Goal: Task Accomplishment & Management: Manage account settings

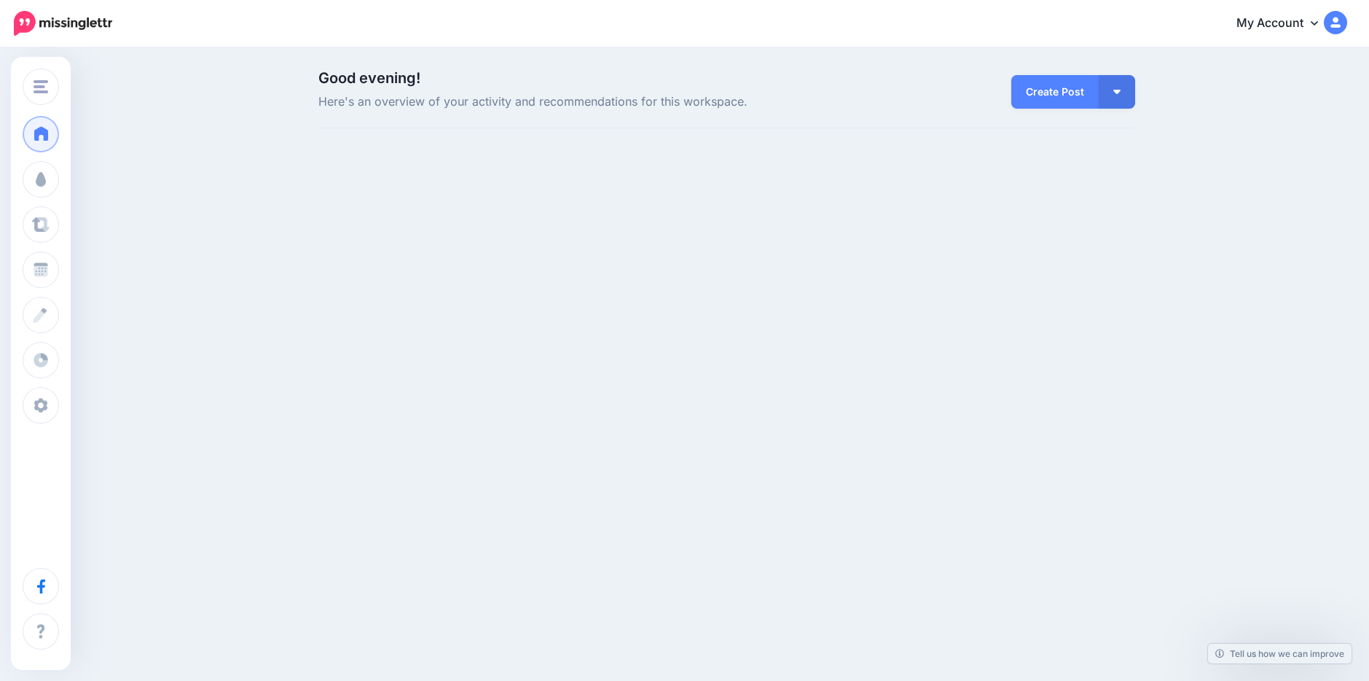
click at [1332, 27] on img at bounding box center [1335, 22] width 23 height 23
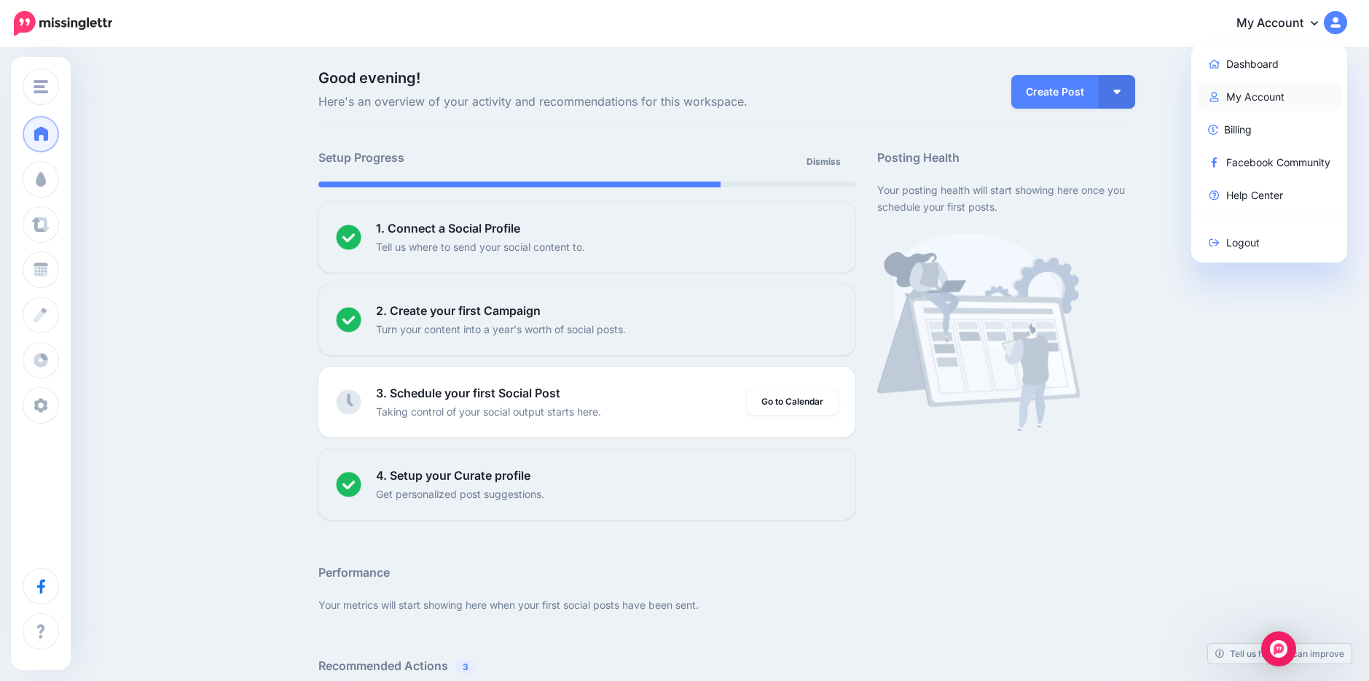
click at [1254, 97] on link "My Account" at bounding box center [1269, 96] width 145 height 28
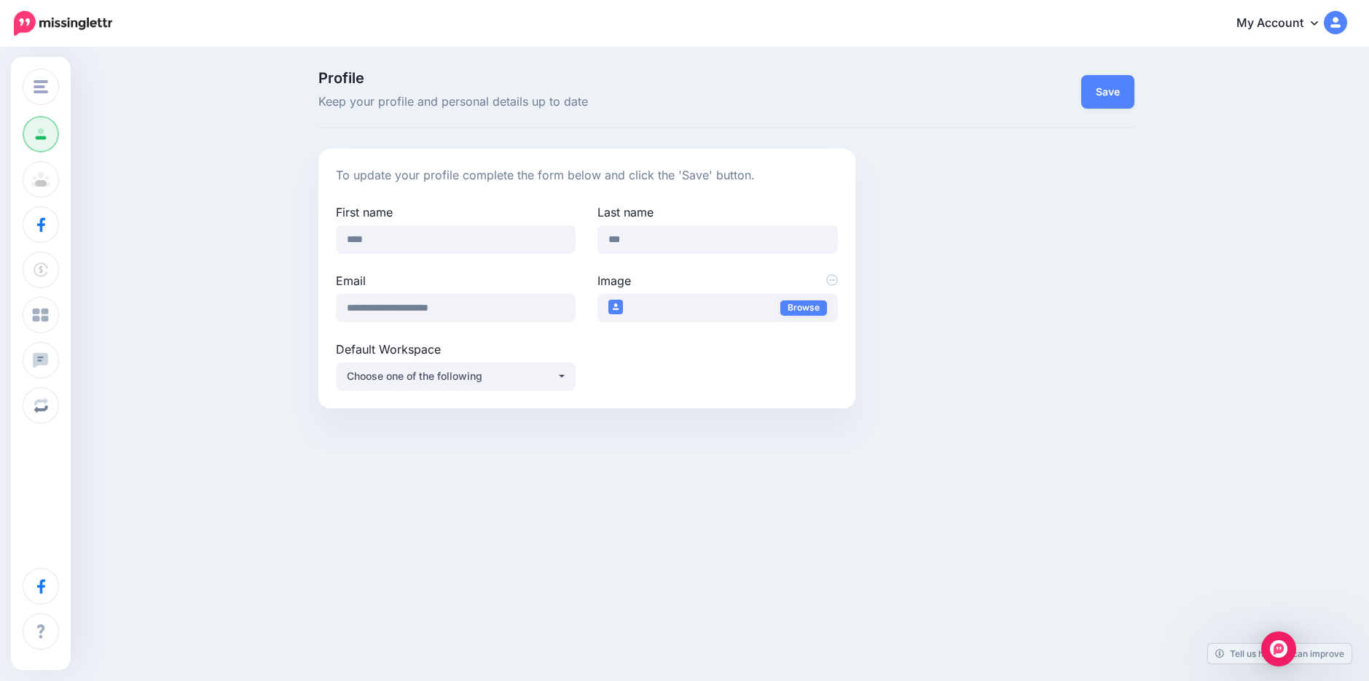
click at [1325, 29] on link "My Account" at bounding box center [1284, 24] width 125 height 36
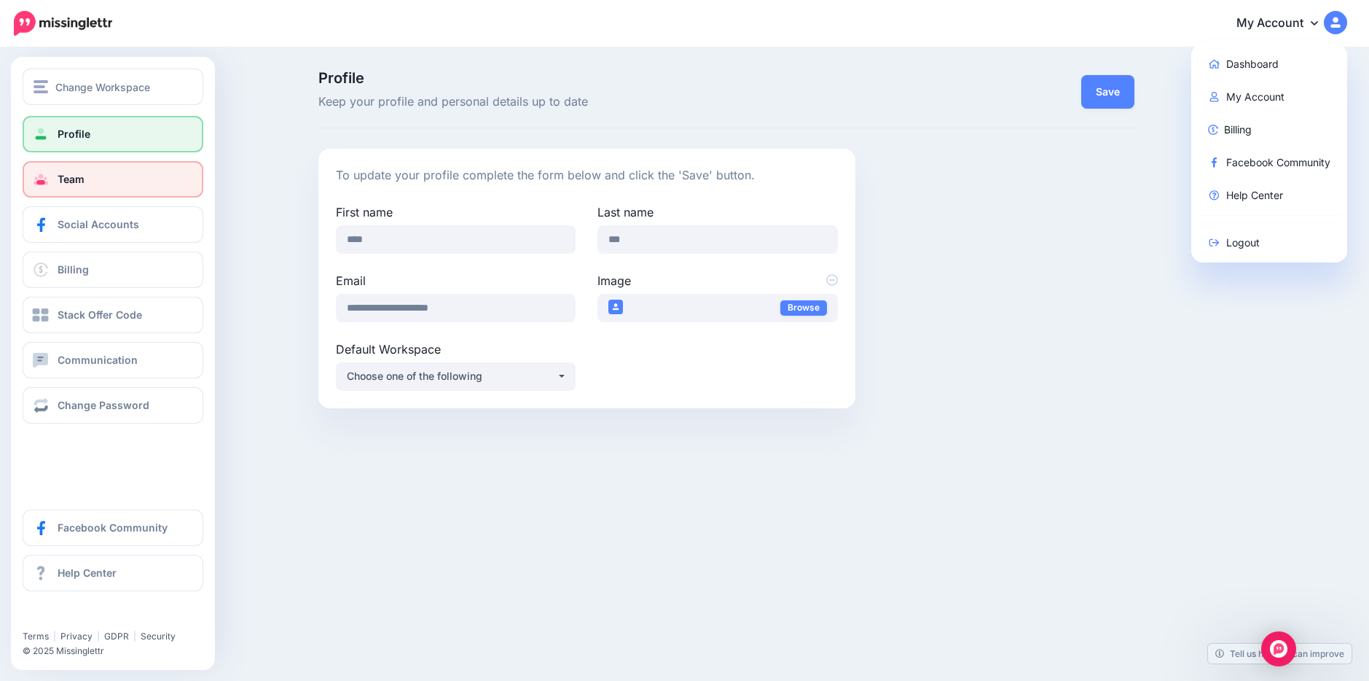
click at [62, 179] on span "Team" at bounding box center [71, 179] width 27 height 12
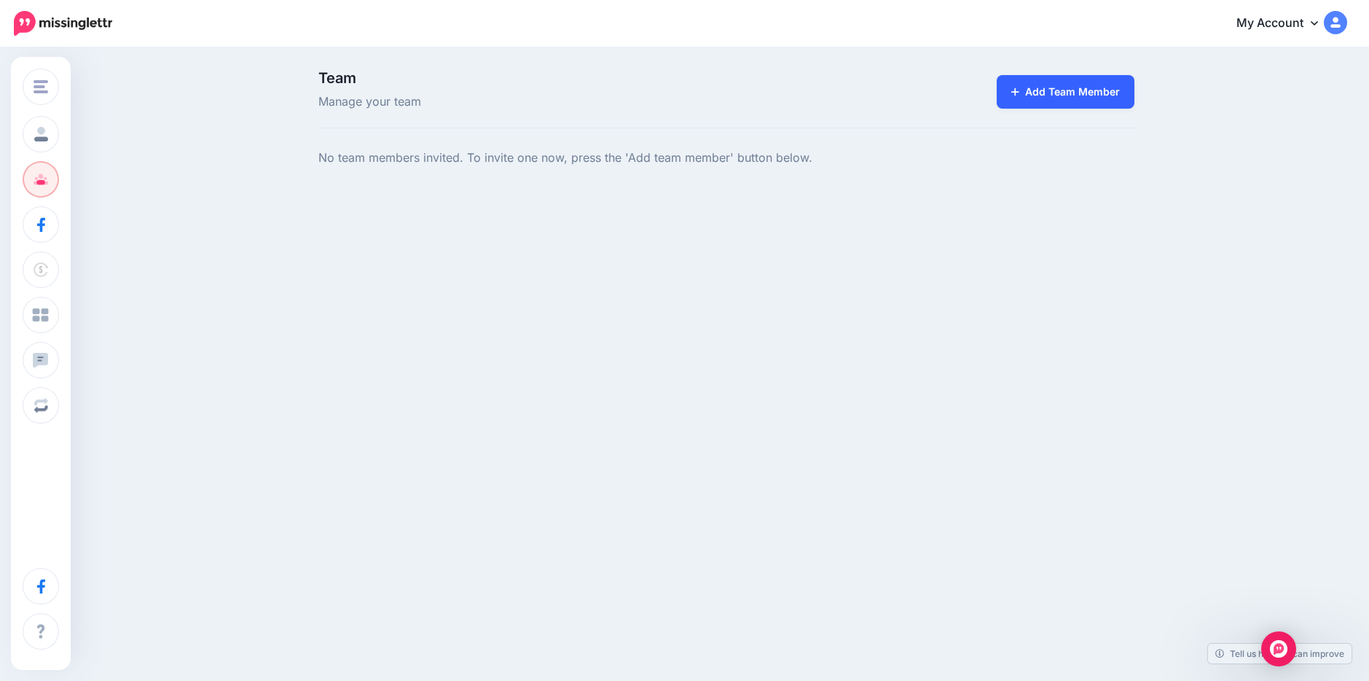
click at [1058, 91] on link "Add Team Member" at bounding box center [1066, 92] width 138 height 34
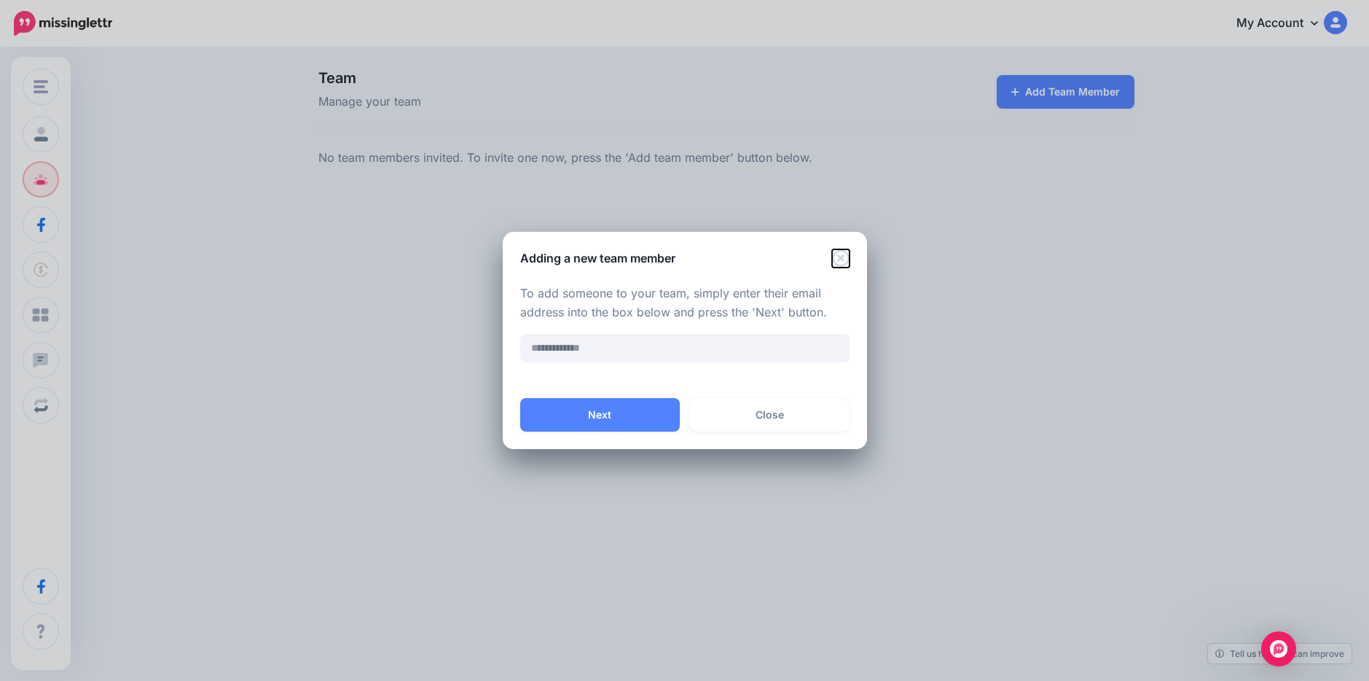
click at [840, 256] on icon "Close" at bounding box center [840, 257] width 17 height 17
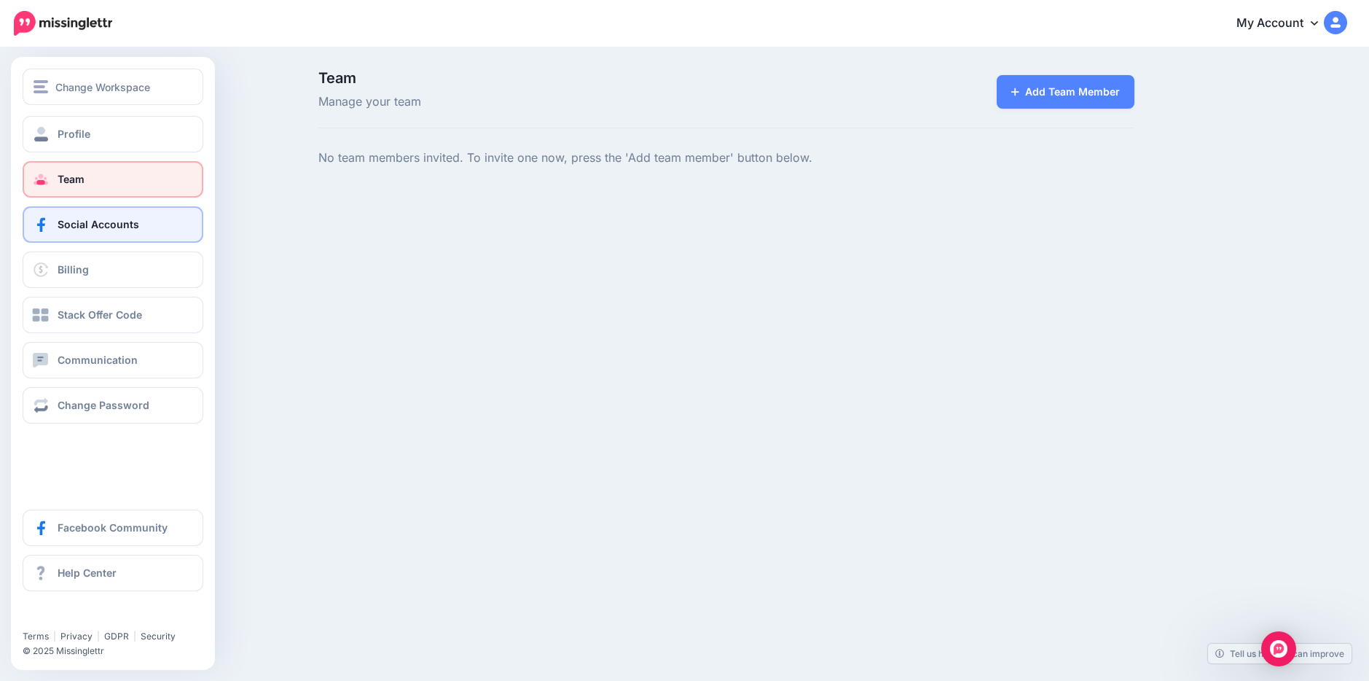
click at [52, 224] on link "Social Accounts" at bounding box center [113, 224] width 181 height 36
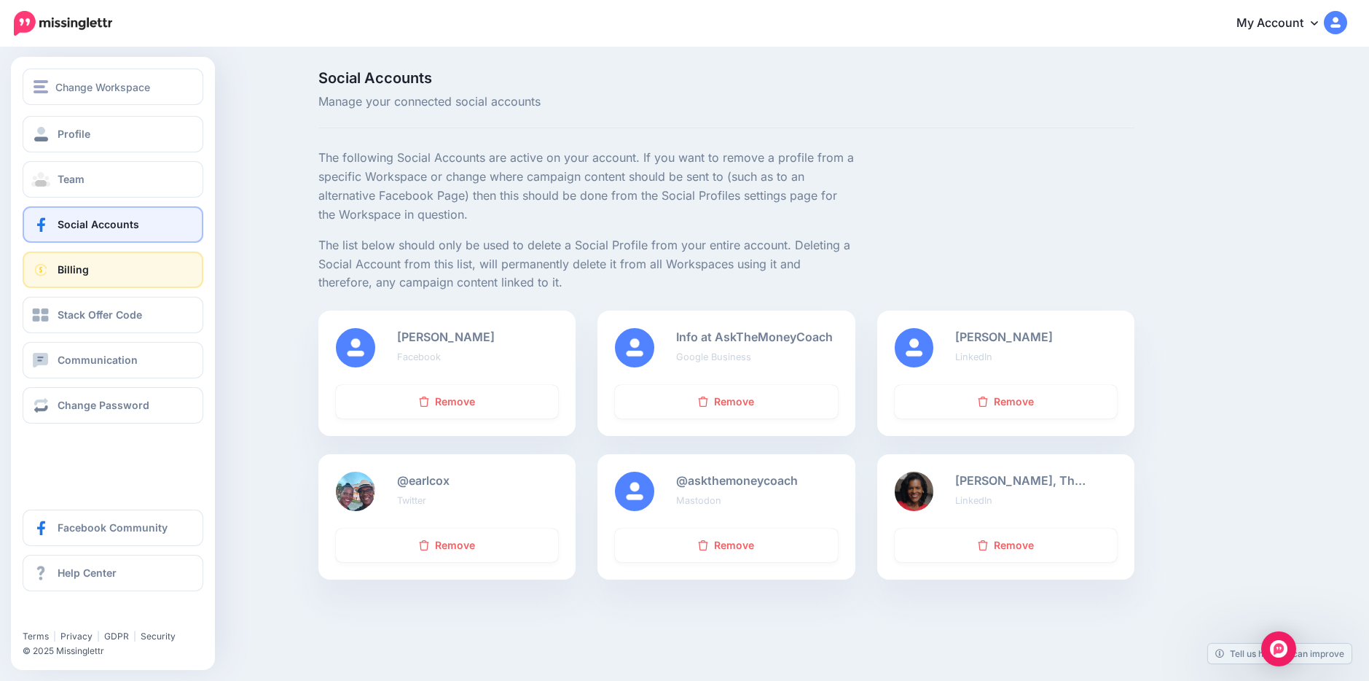
click at [92, 267] on link "Billing" at bounding box center [113, 269] width 181 height 36
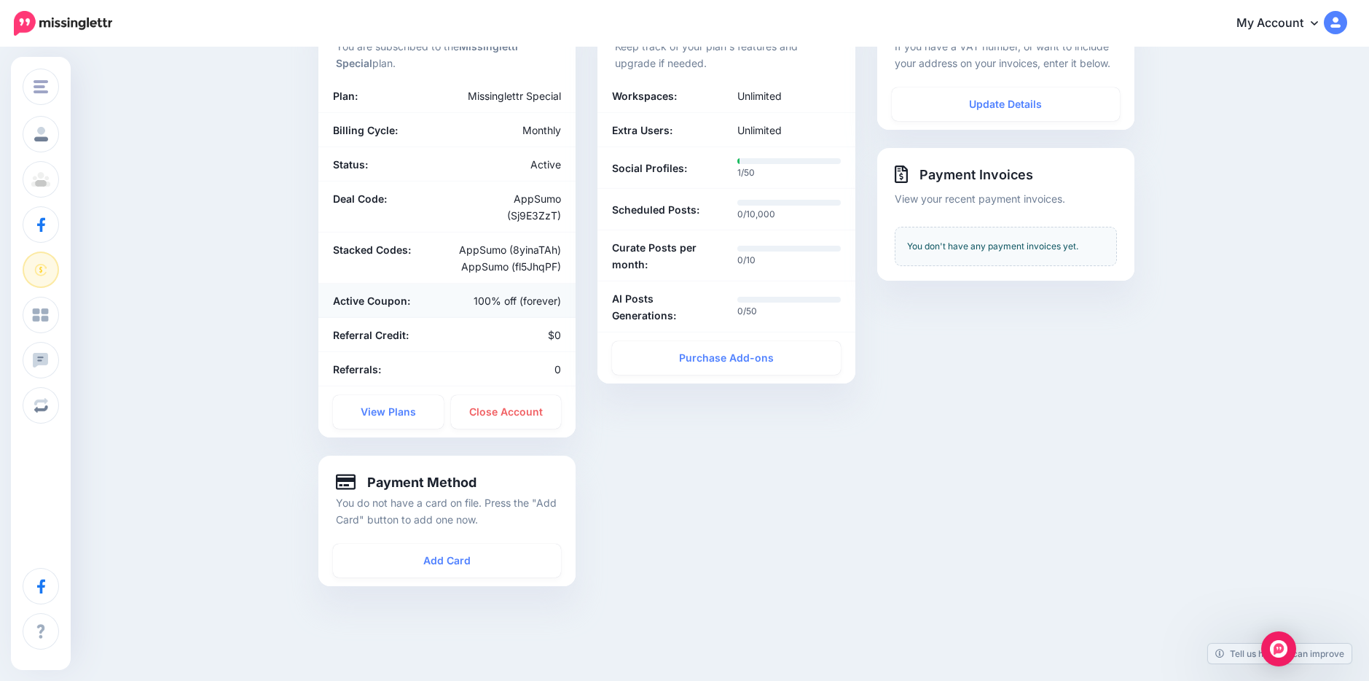
scroll to position [150, 0]
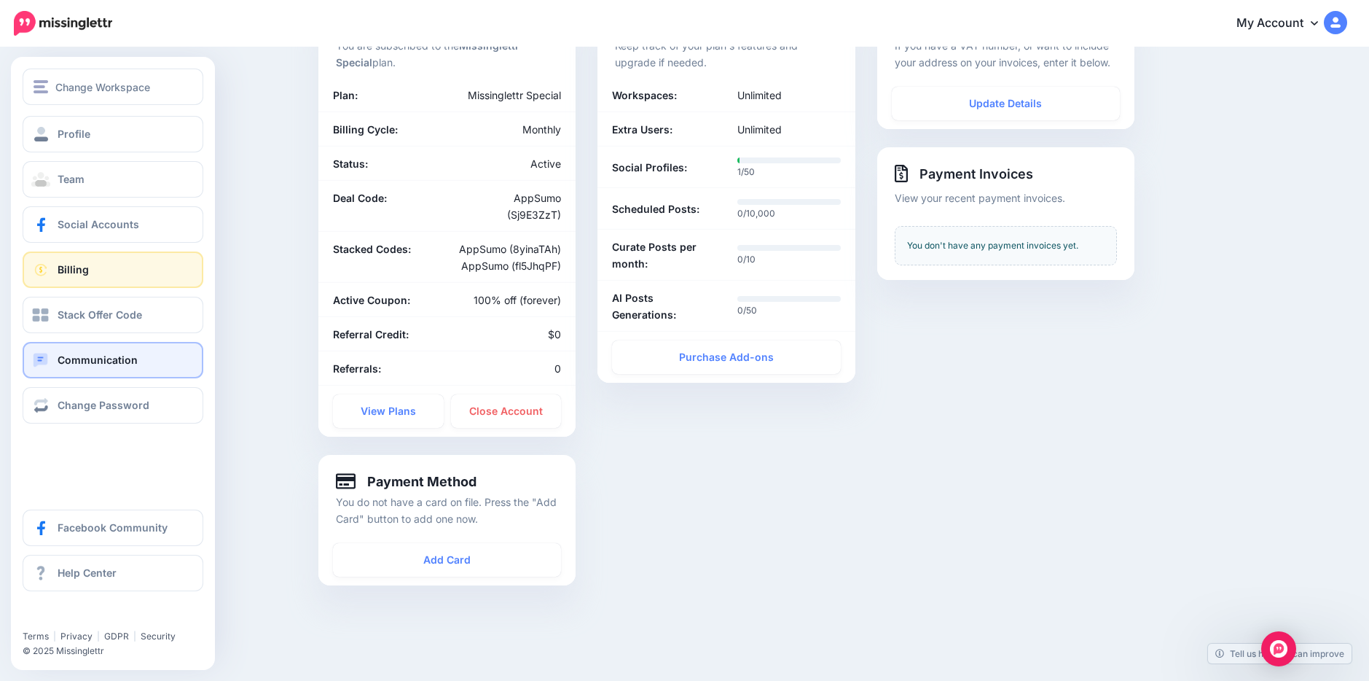
click at [89, 358] on span "Communication" at bounding box center [98, 359] width 80 height 12
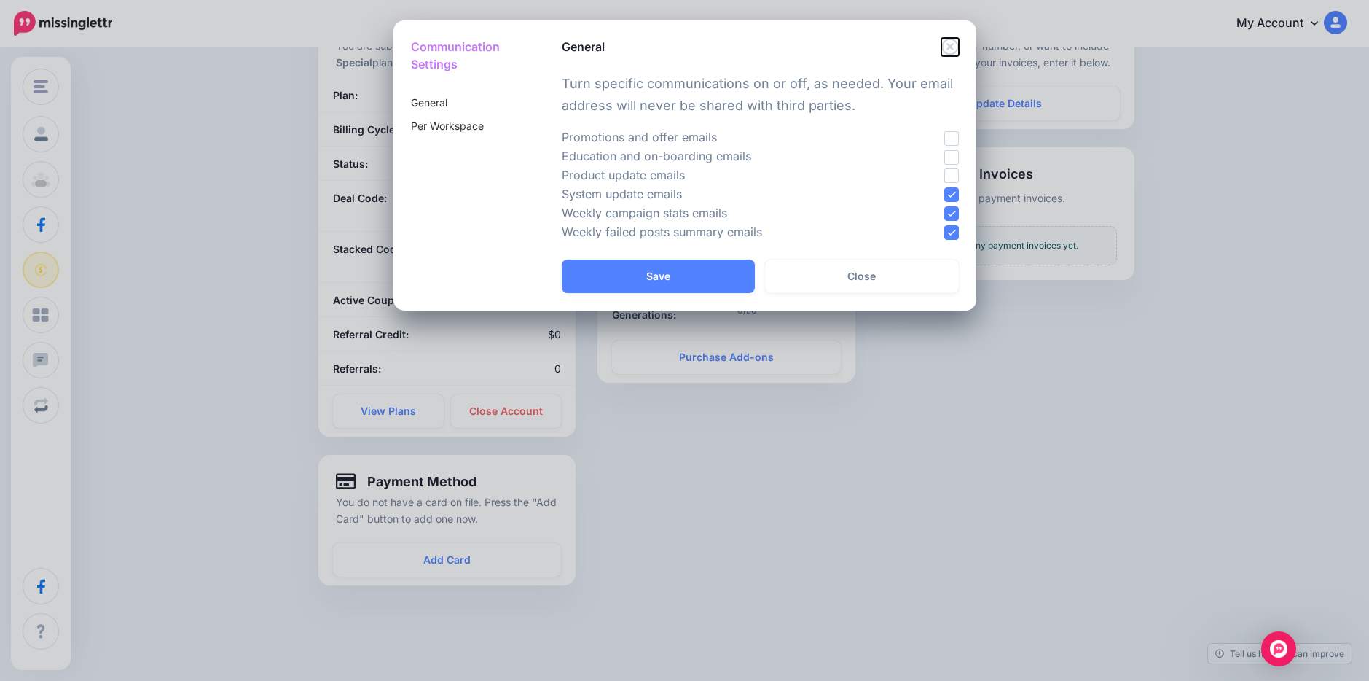
click at [948, 46] on icon "Close" at bounding box center [949, 46] width 17 height 17
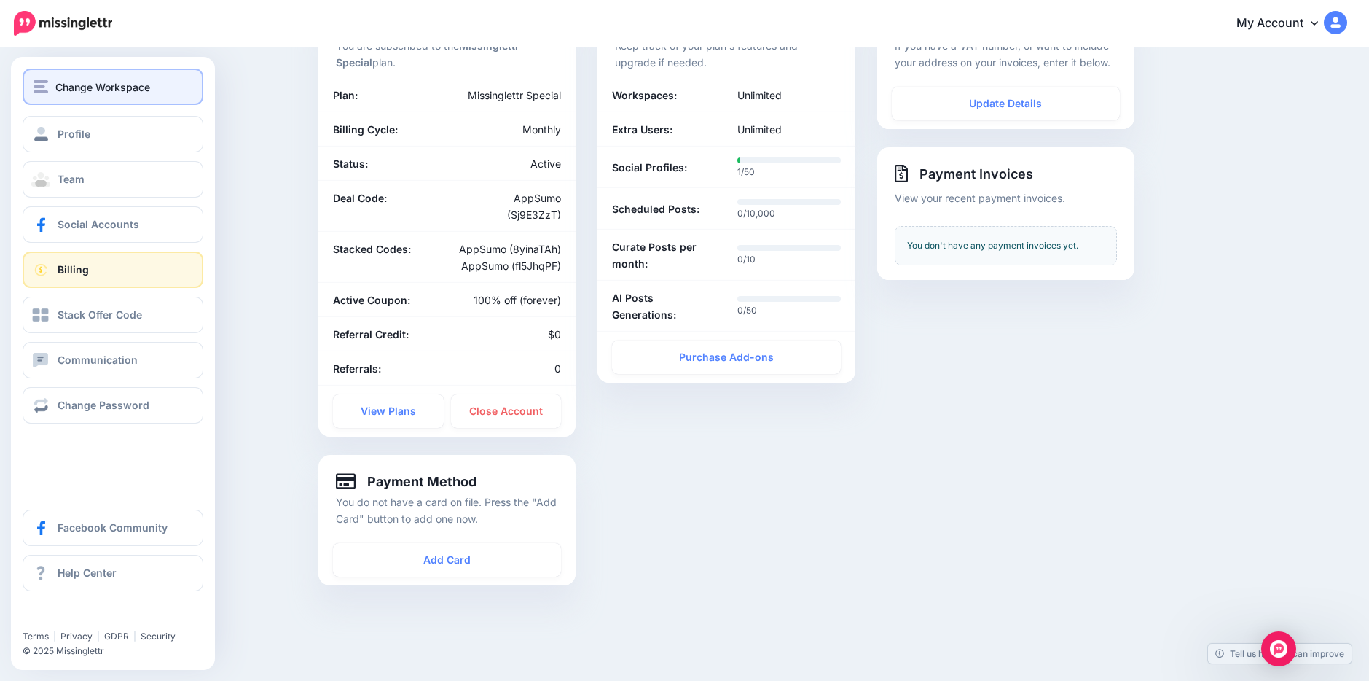
click at [73, 91] on span "Change Workspace" at bounding box center [102, 87] width 95 height 17
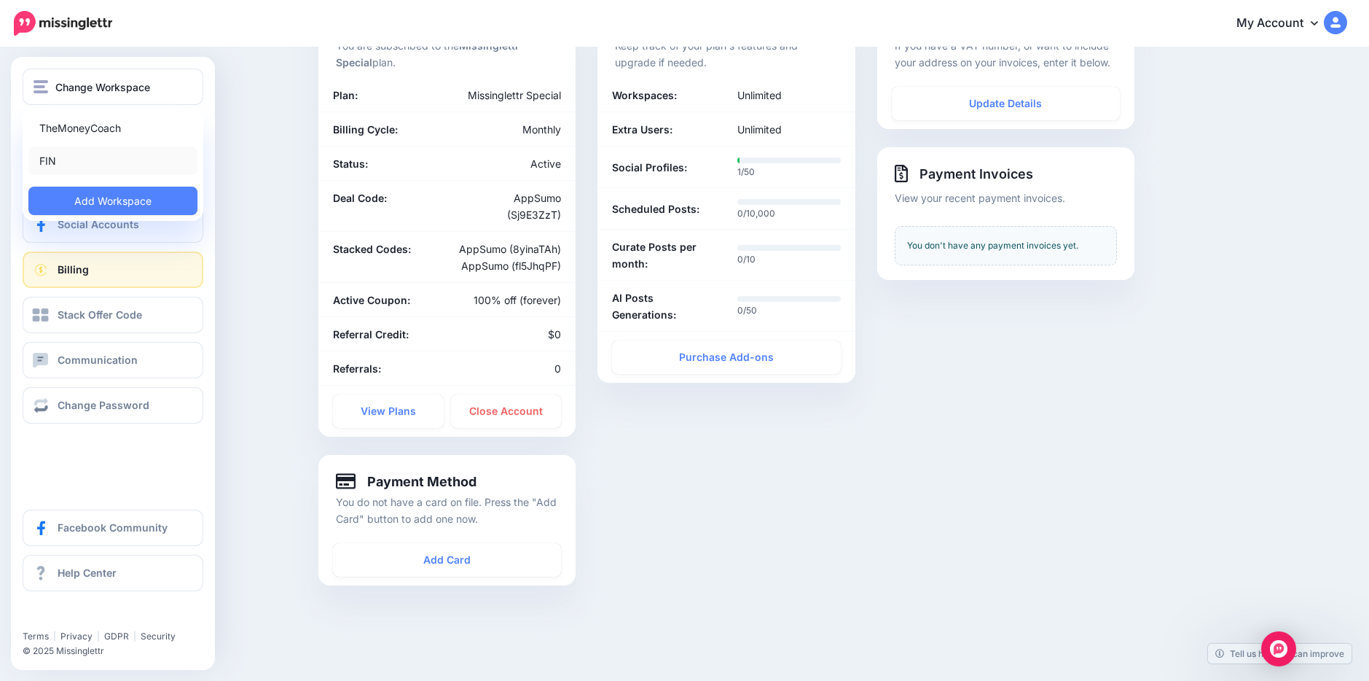
click at [65, 163] on link "FIN" at bounding box center [112, 160] width 169 height 28
